Goal: Find specific page/section: Find specific page/section

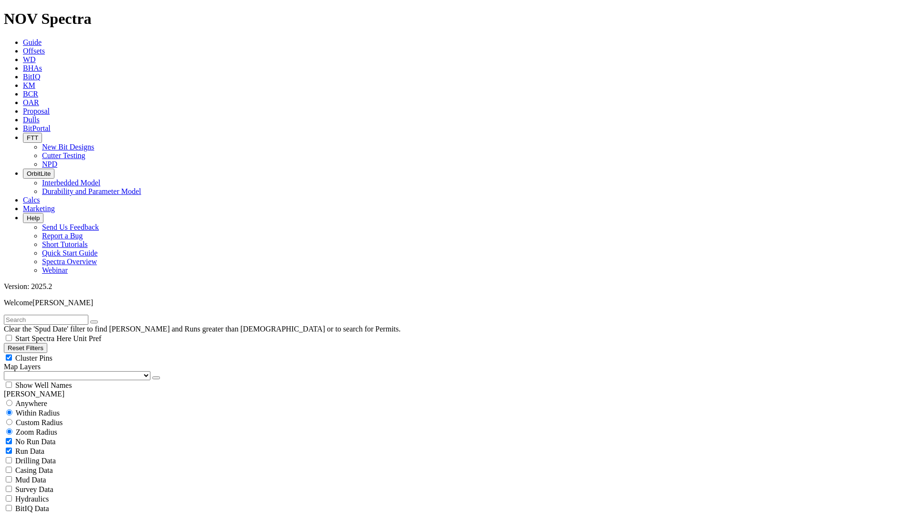
click at [88, 315] on input "text" at bounding box center [46, 320] width 84 height 10
paste input "A313995"
click at [107, 320] on button "submit" at bounding box center [104, 321] width 8 height 3
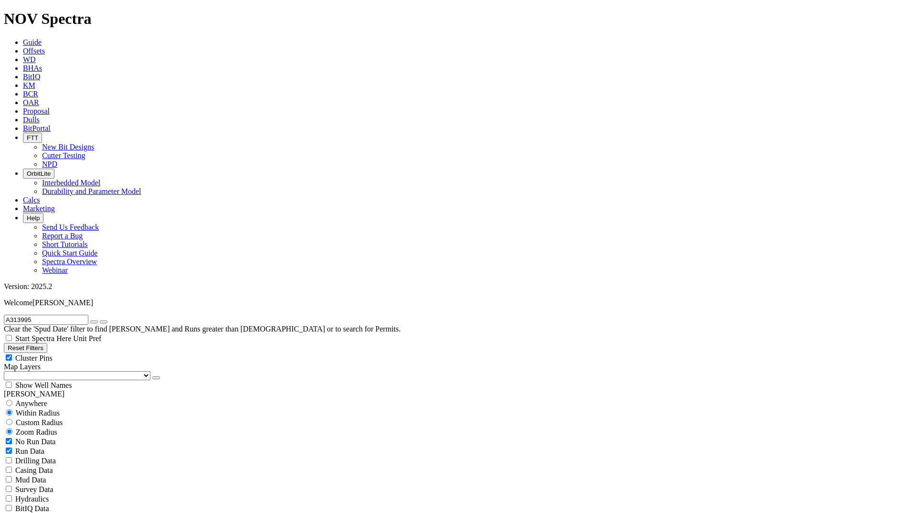
click at [75, 315] on input "A313995" at bounding box center [46, 320] width 84 height 10
paste input "KANSAS 28/33 FED COM 558H"
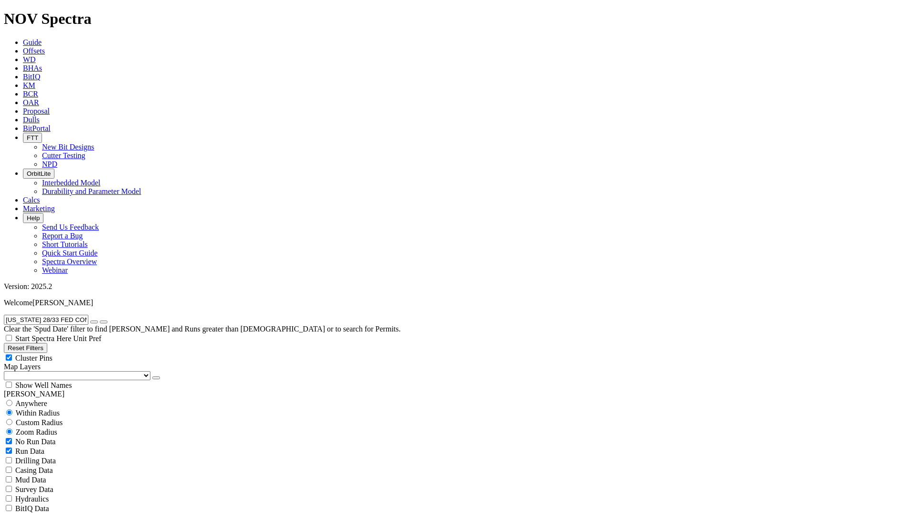
type input "KANSAS 28/33 FED COM 558H"
click at [107, 320] on button "submit" at bounding box center [104, 321] width 8 height 3
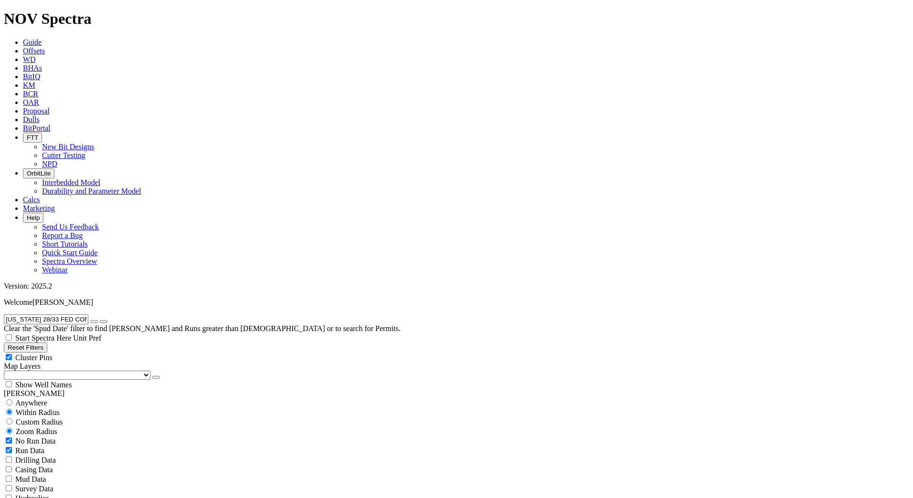
click at [67, 315] on input "KANSAS 28/33 FED COM 558H" at bounding box center [46, 320] width 84 height 10
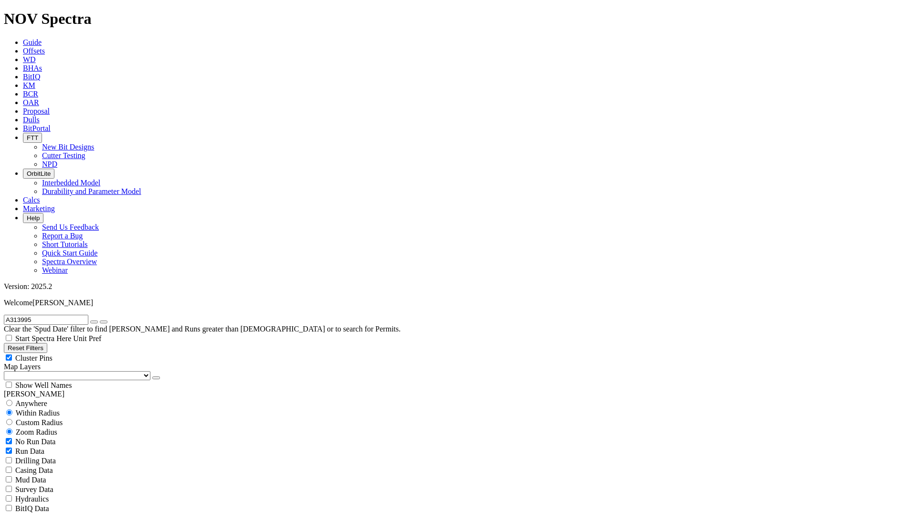
click at [40, 116] on link "Dulls" at bounding box center [31, 120] width 17 height 8
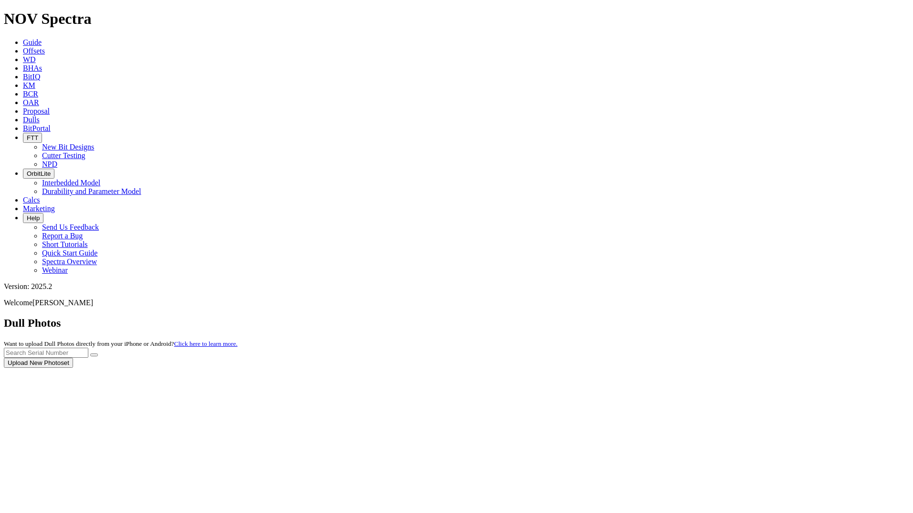
click at [723, 368] on div at bounding box center [456, 368] width 905 height 0
click at [88, 347] on input "text" at bounding box center [46, 352] width 84 height 10
paste input "A313995"
type input "A313995"
click at [94, 355] on icon "submit" at bounding box center [94, 355] width 0 height 0
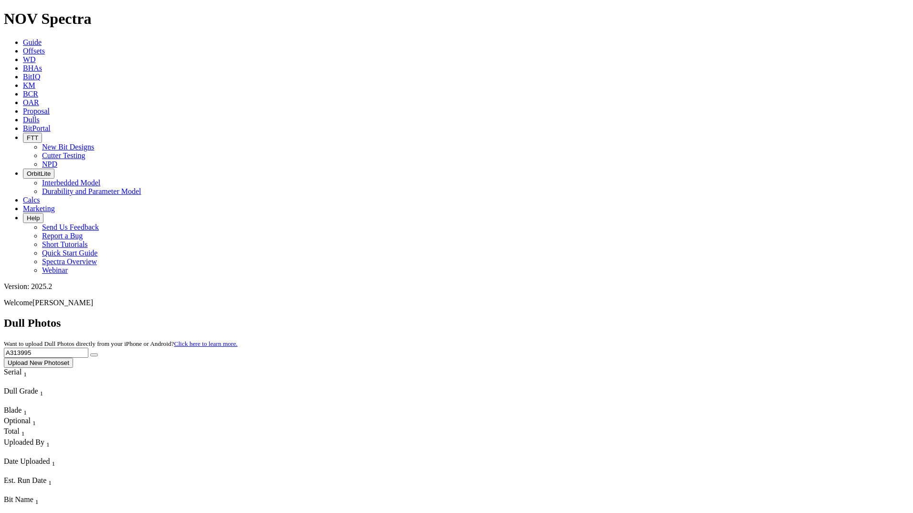
click at [98, 353] on button "submit" at bounding box center [94, 354] width 8 height 3
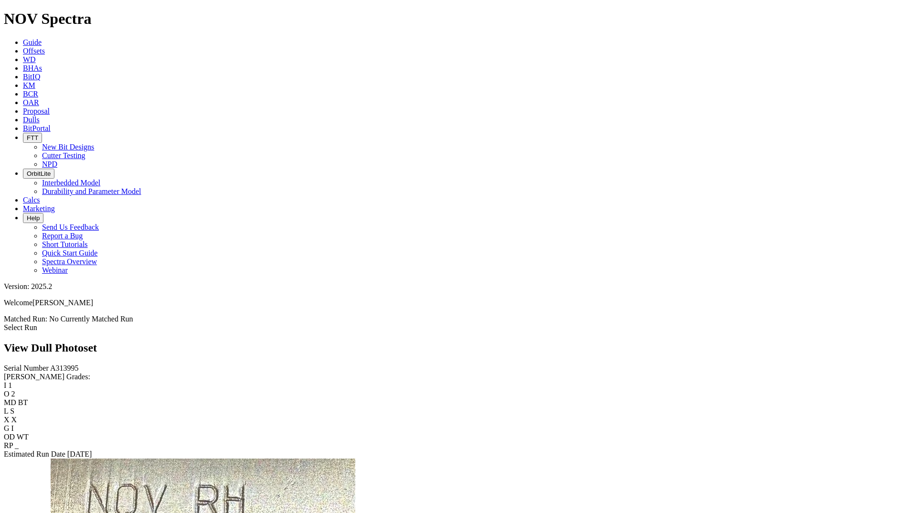
click at [37, 323] on link "Select Run" at bounding box center [20, 327] width 33 height 8
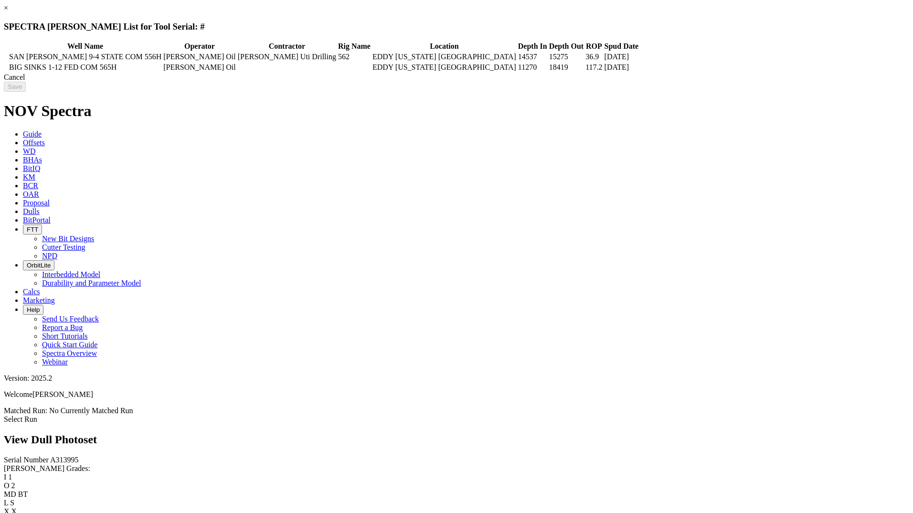
click at [162, 71] on td "BIG SINKS 1-12 FED COM 565H" at bounding box center [85, 68] width 153 height 10
click at [26, 88] on input "Save" at bounding box center [15, 87] width 22 height 10
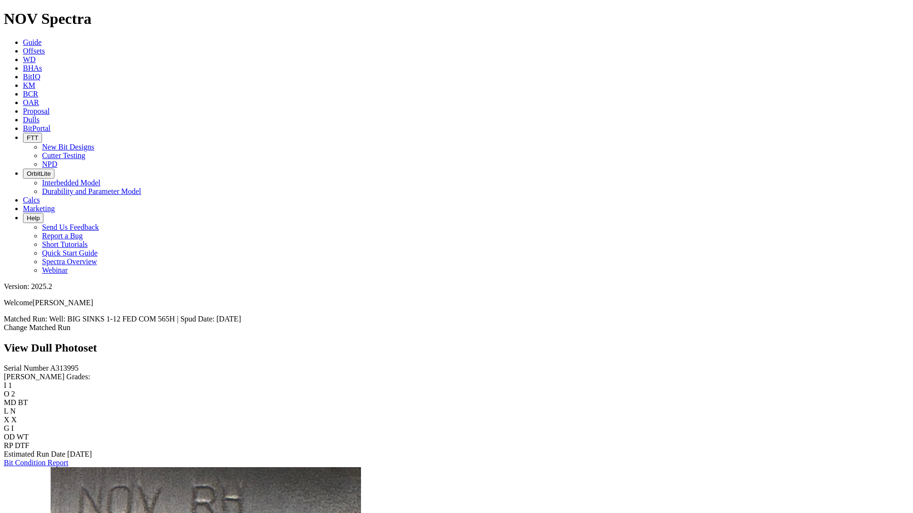
click at [71, 323] on link "Change Matched Run" at bounding box center [37, 327] width 67 height 8
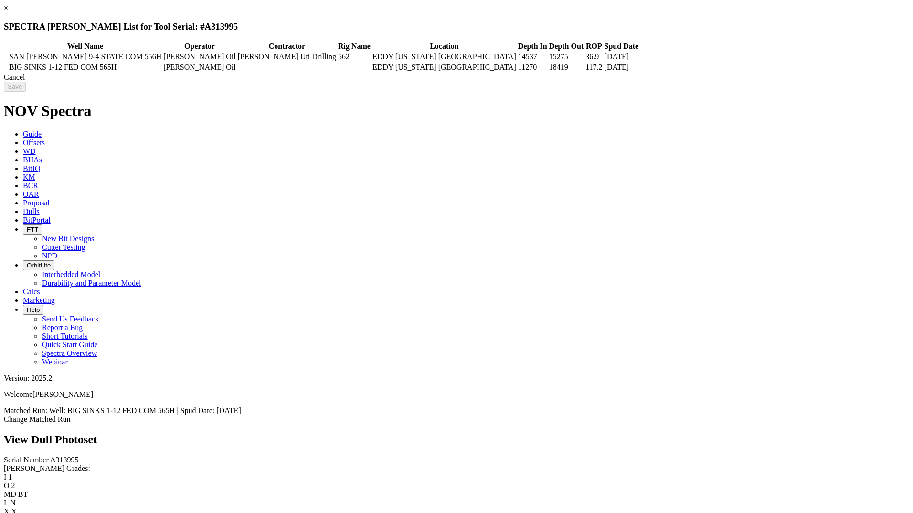
click at [5, 67] on icon at bounding box center [5, 67] width 0 height 0
click at [5, 57] on icon at bounding box center [5, 57] width 0 height 0
click at [5, 67] on icon at bounding box center [5, 67] width 0 height 0
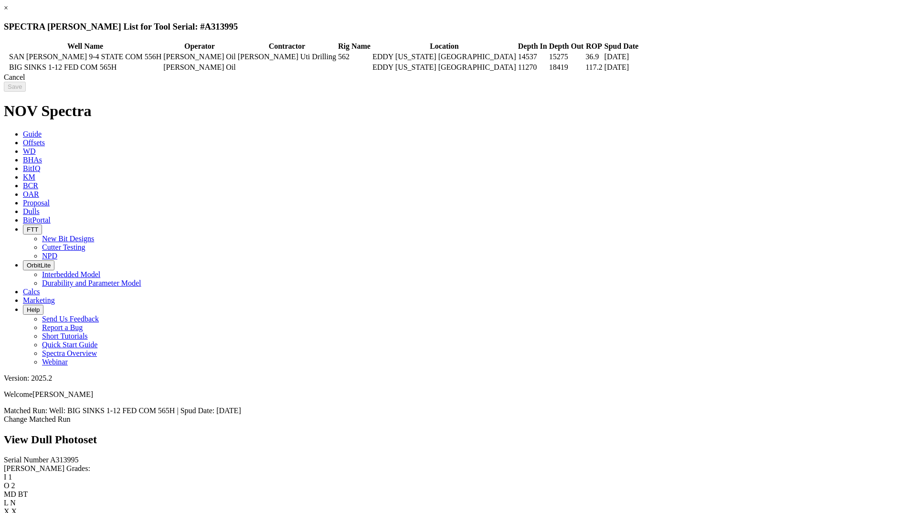
click at [5, 67] on icon at bounding box center [5, 67] width 0 height 0
drag, startPoint x: 147, startPoint y: 67, endPoint x: 720, endPoint y: 92, distance: 572.9
click at [720, 82] on div "Cancel" at bounding box center [456, 77] width 905 height 9
